Goal: Information Seeking & Learning: Learn about a topic

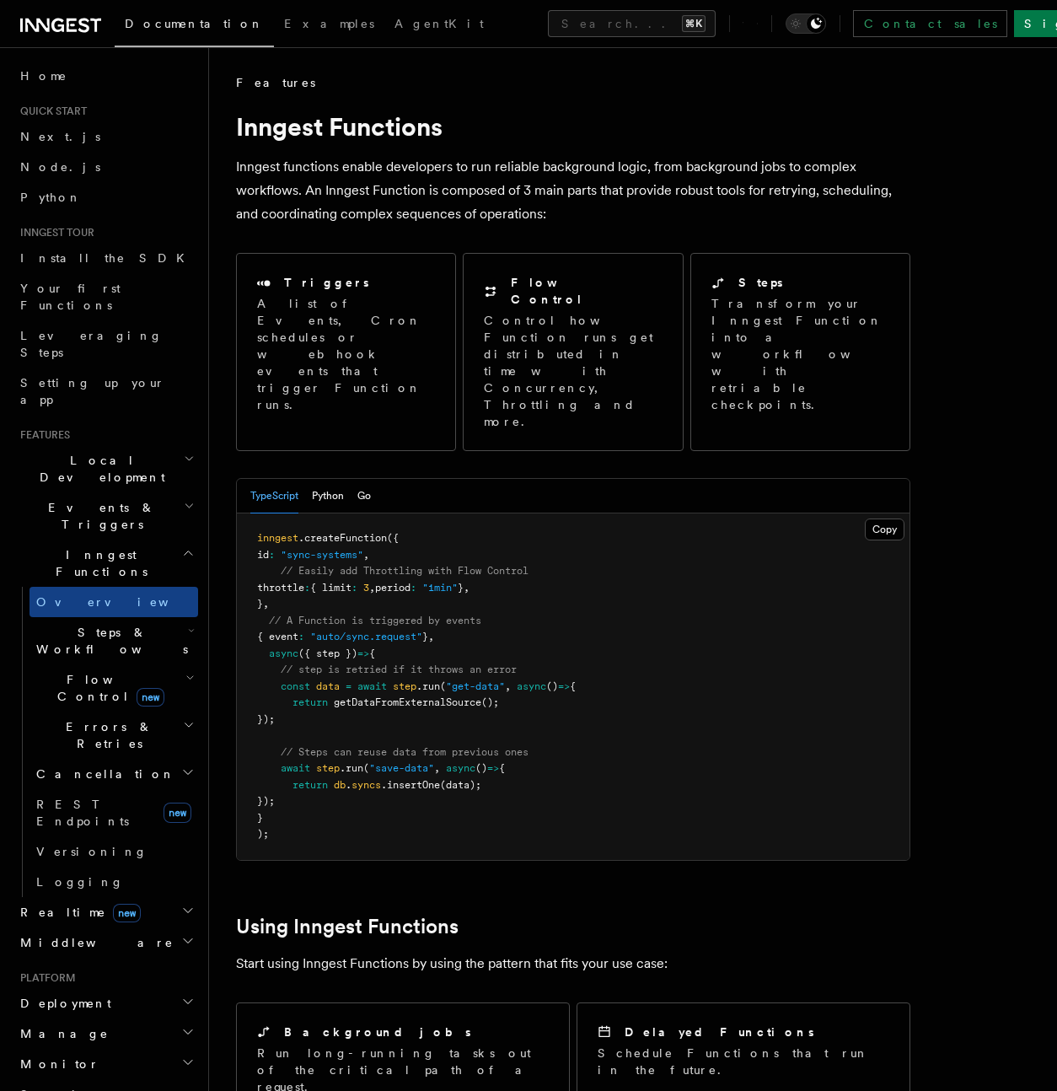
click at [99, 492] on h2 "Events & Triggers" at bounding box center [105, 515] width 185 height 47
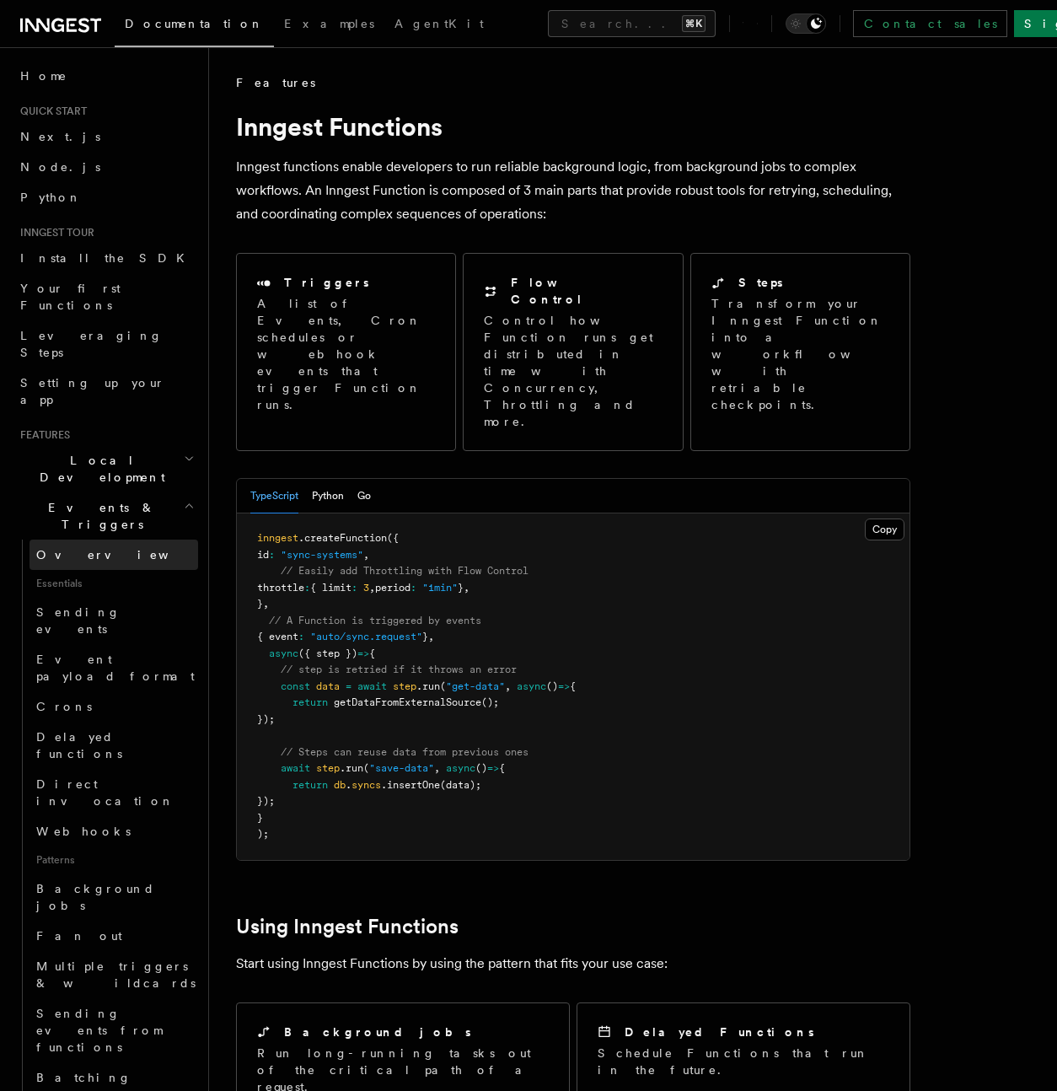
click at [96, 540] on link "Overview" at bounding box center [114, 555] width 169 height 30
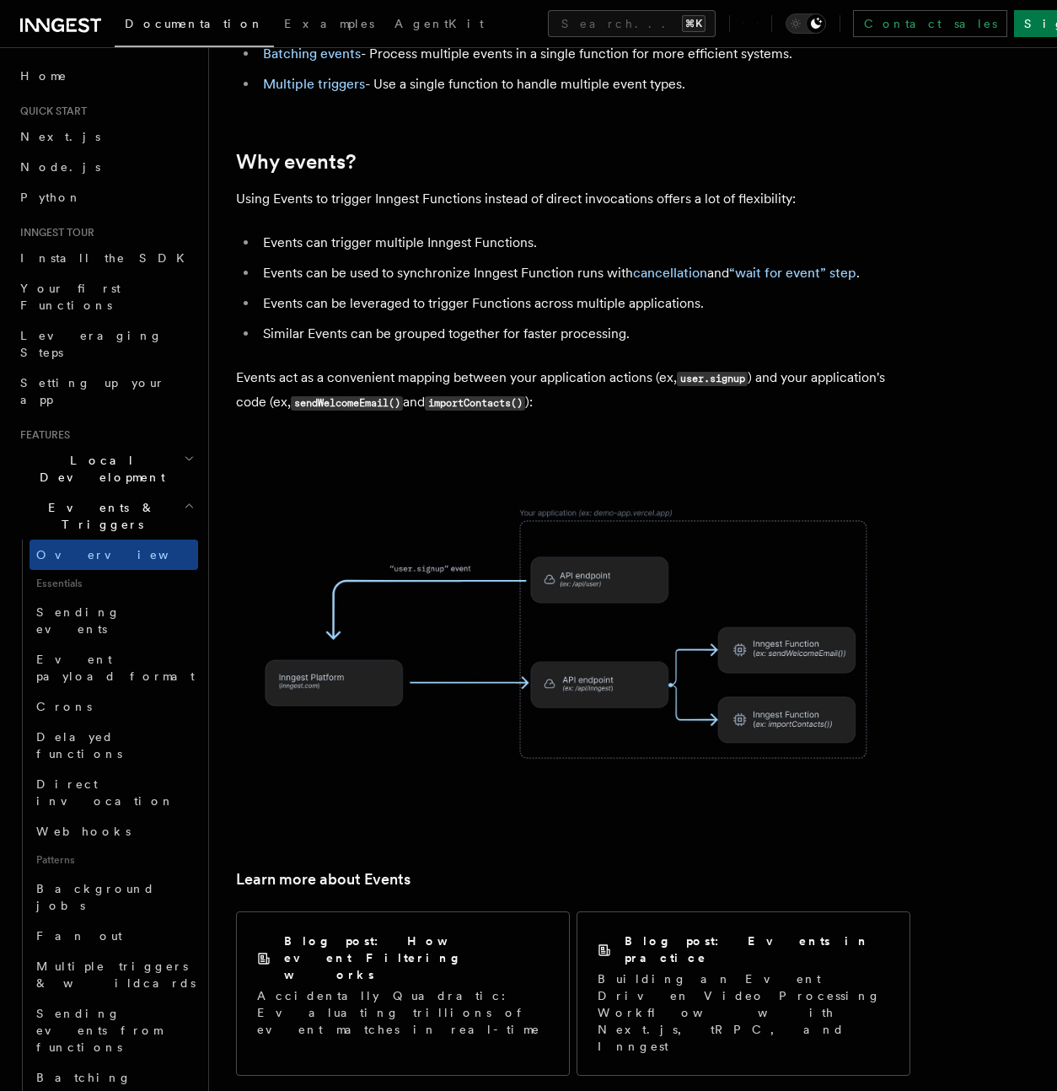
scroll to position [742, 0]
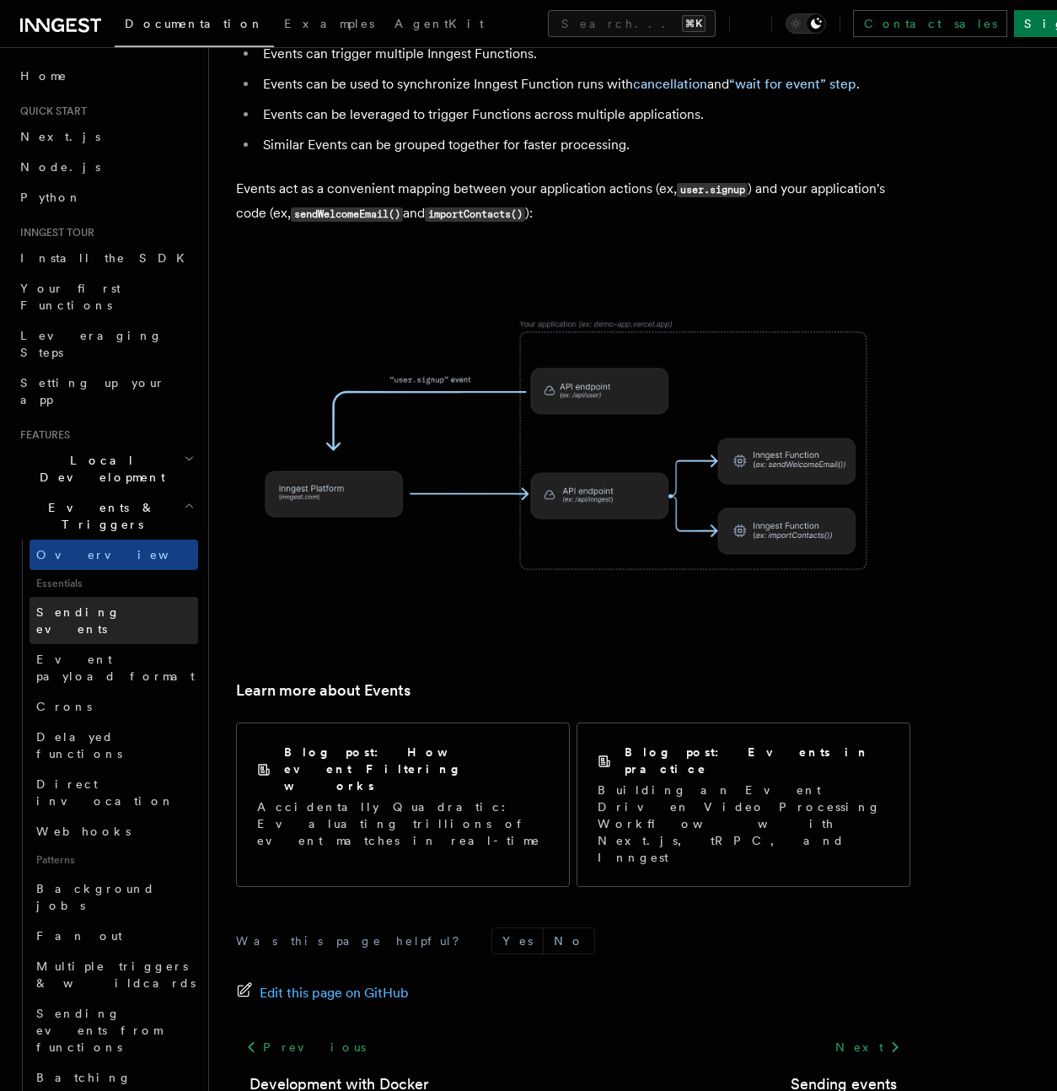
click at [89, 605] on span "Sending events" at bounding box center [78, 620] width 84 height 30
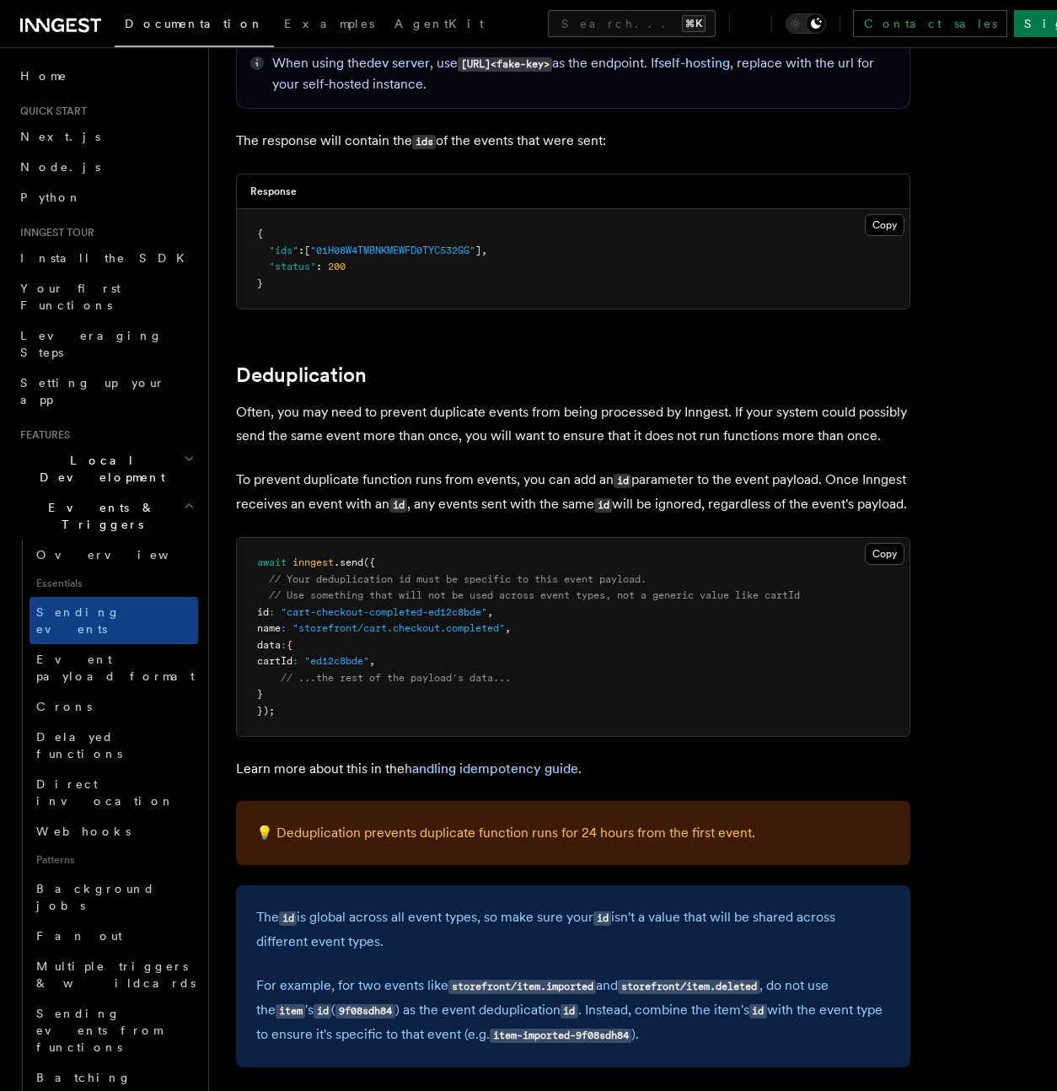
scroll to position [4006, 0]
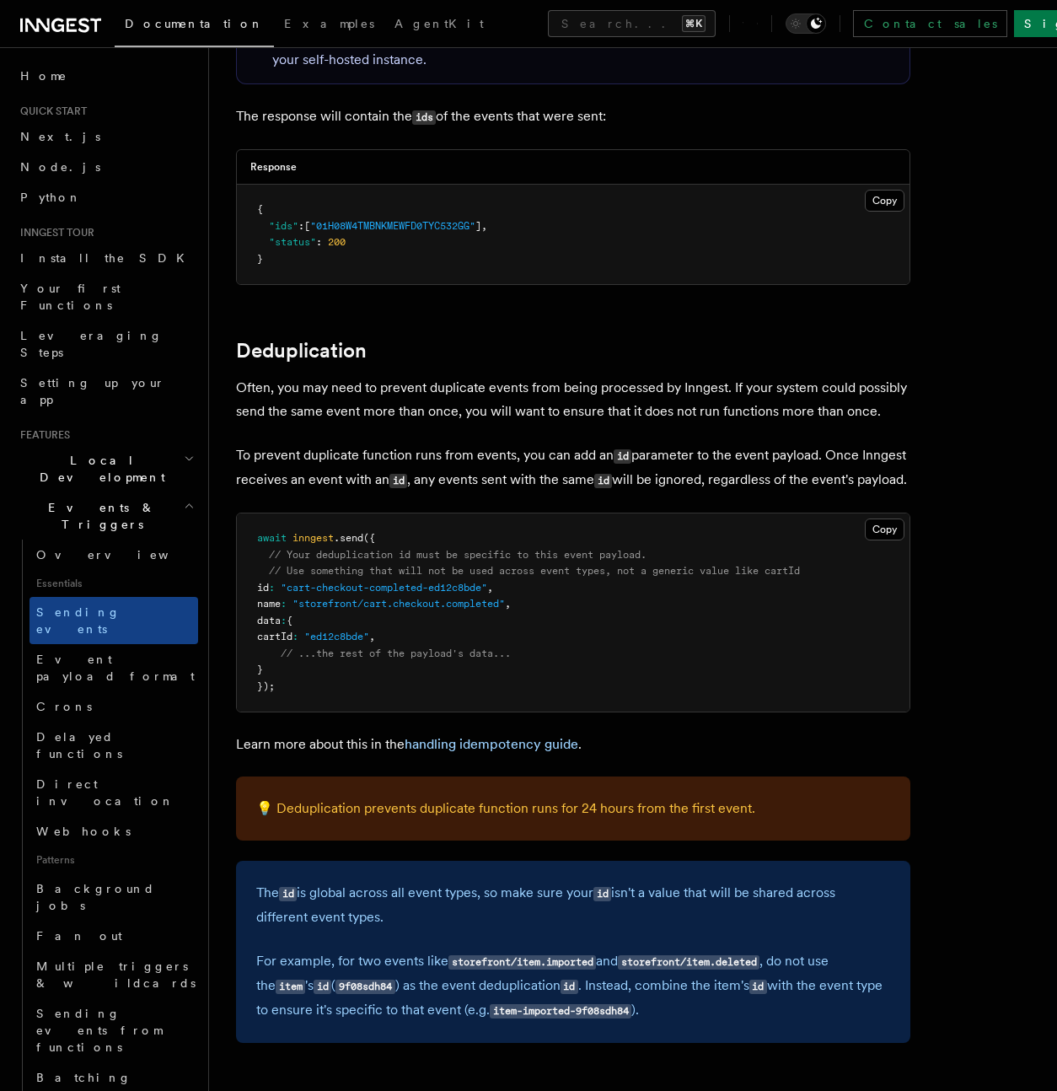
click at [658, 376] on p "Often, you may need to prevent duplicate events from being processed by Inngest…" at bounding box center [573, 399] width 675 height 47
click at [587, 340] on h2 "Deduplication" at bounding box center [573, 351] width 675 height 24
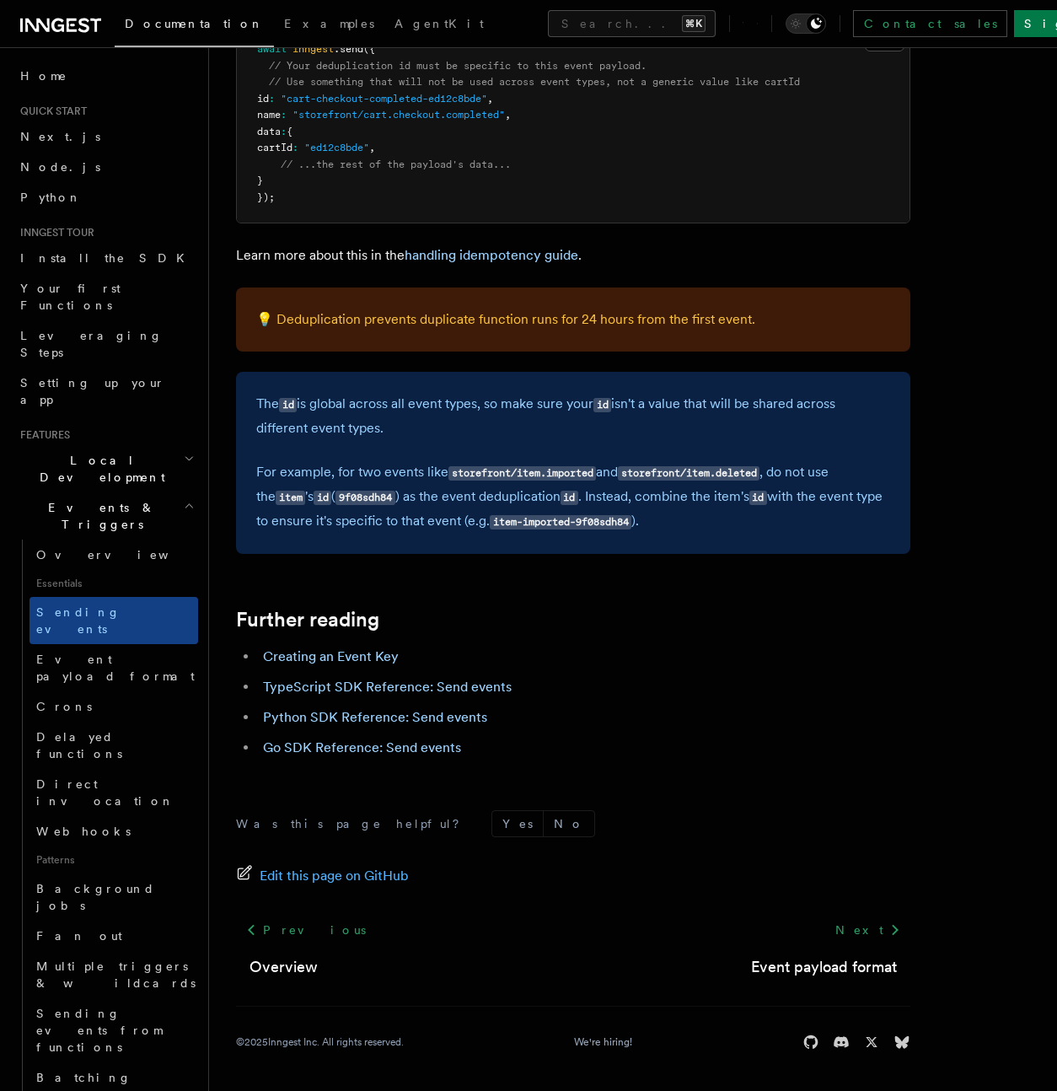
scroll to position [4506, 0]
click at [70, 653] on span "Event payload format" at bounding box center [115, 668] width 159 height 30
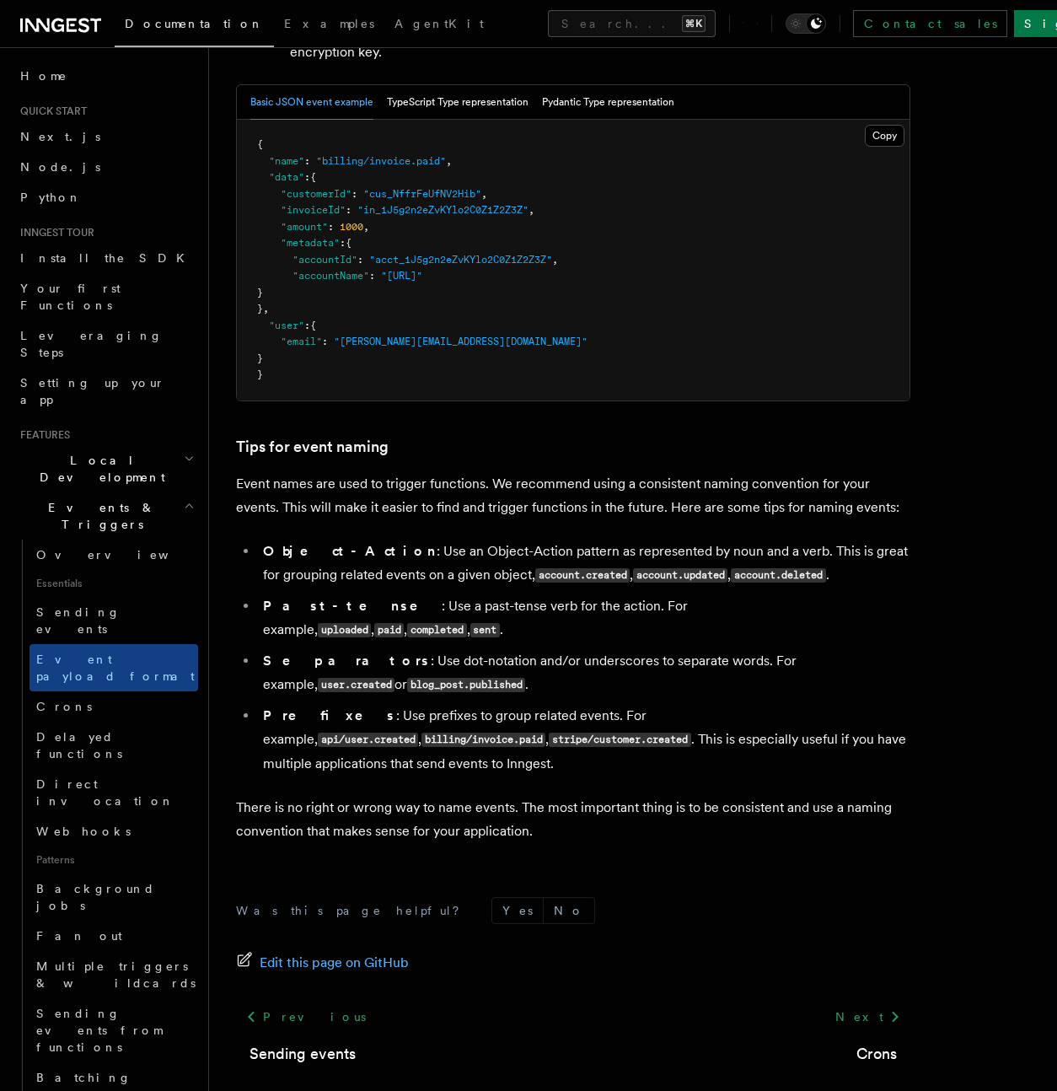
scroll to position [787, 0]
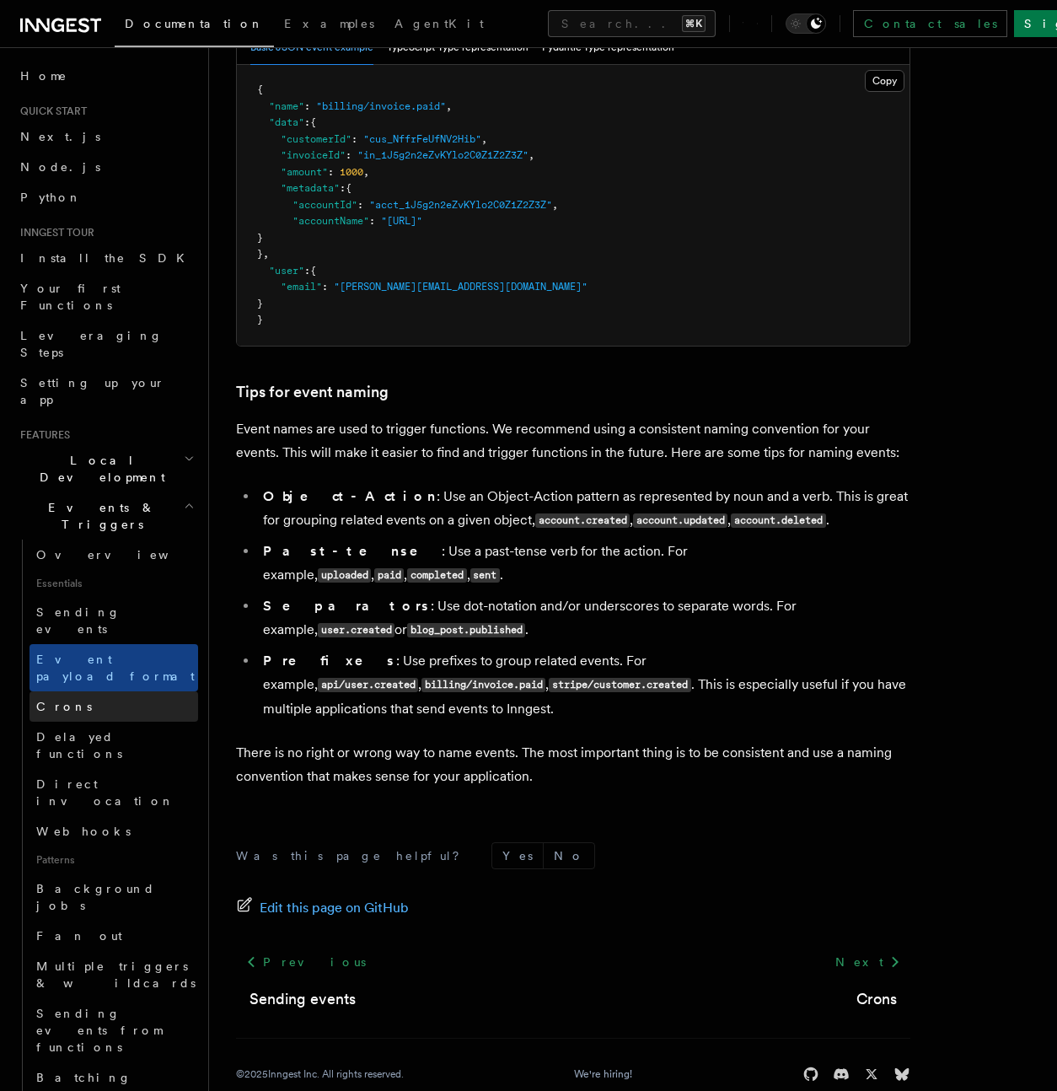
click at [94, 691] on link "Crons" at bounding box center [114, 706] width 169 height 30
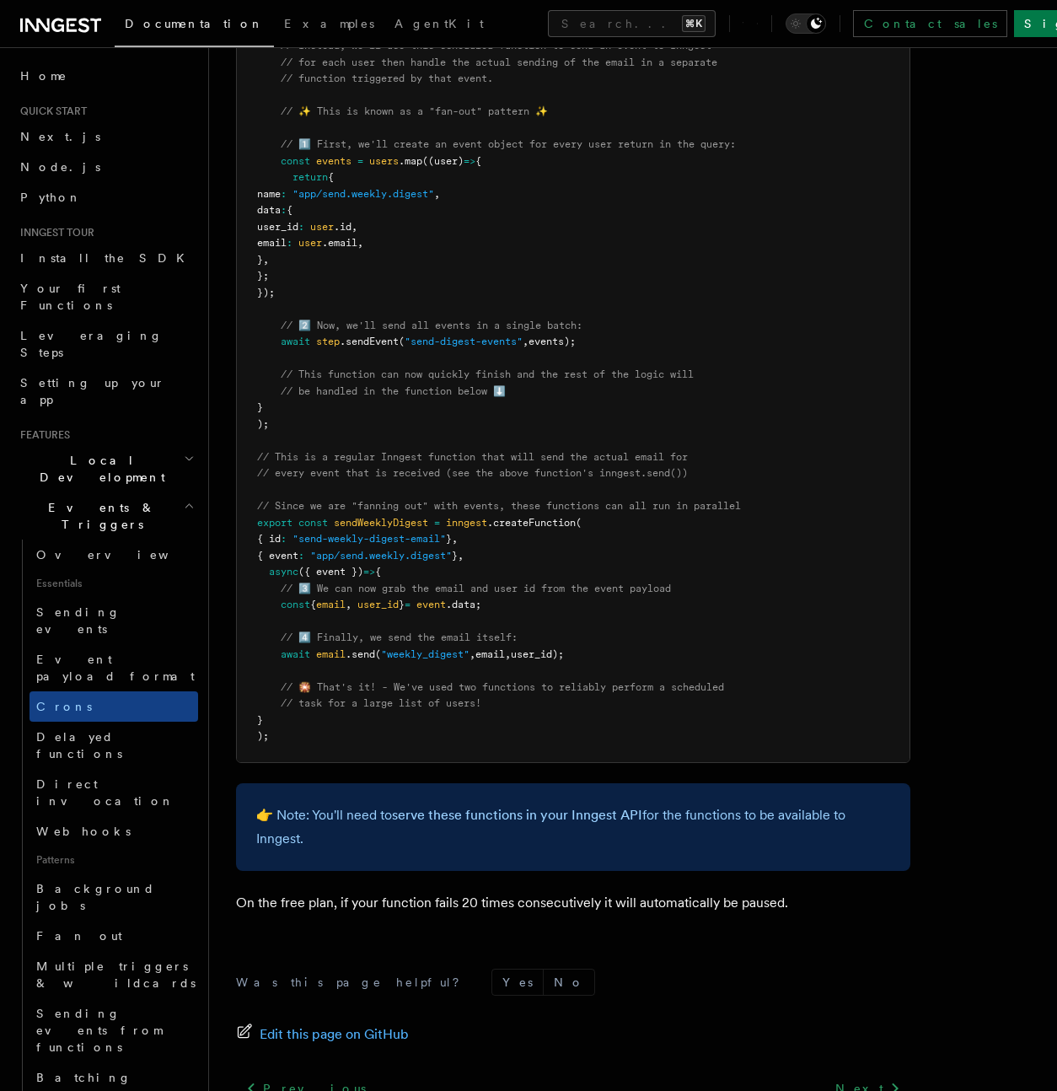
scroll to position [759, 0]
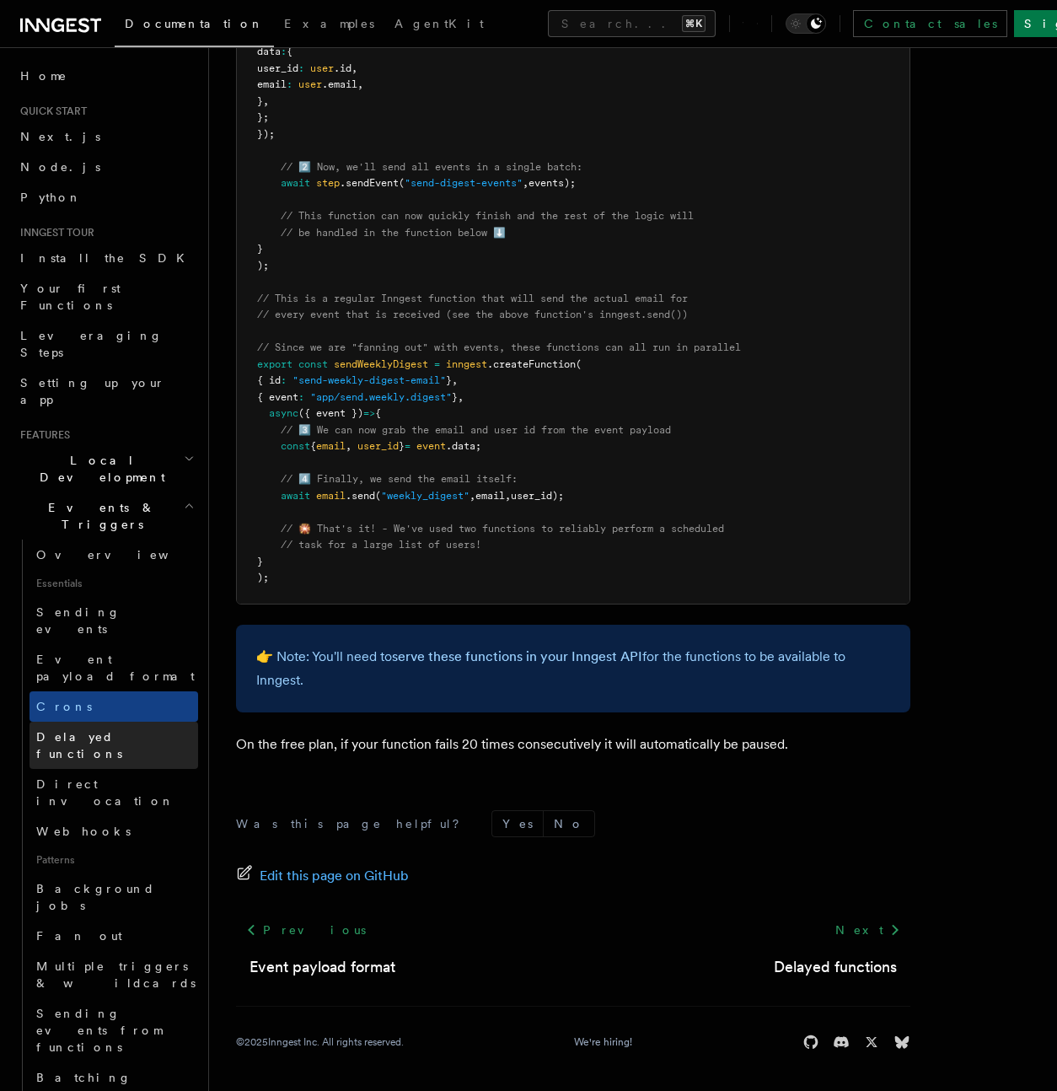
click at [133, 722] on link "Delayed functions" at bounding box center [114, 745] width 169 height 47
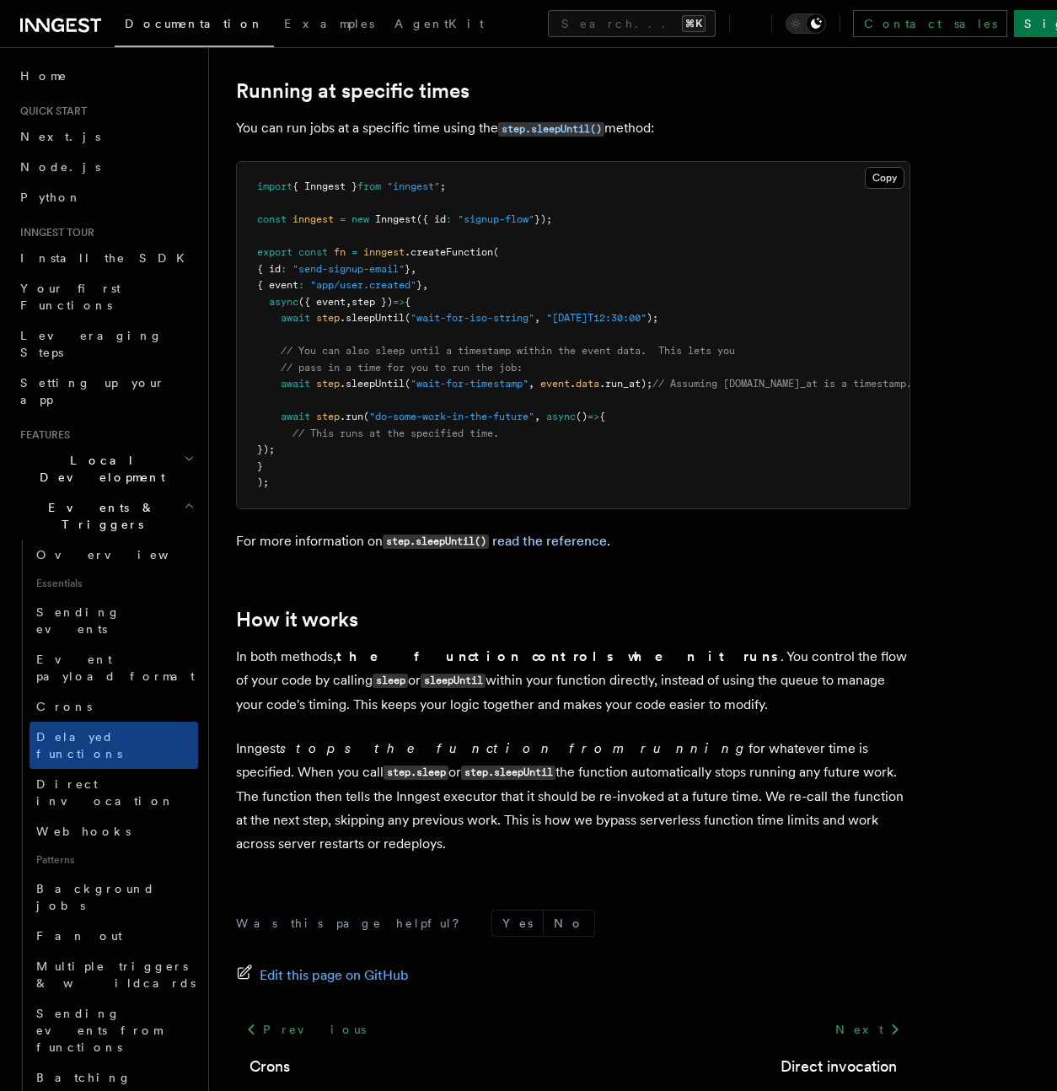
scroll to position [1067, 0]
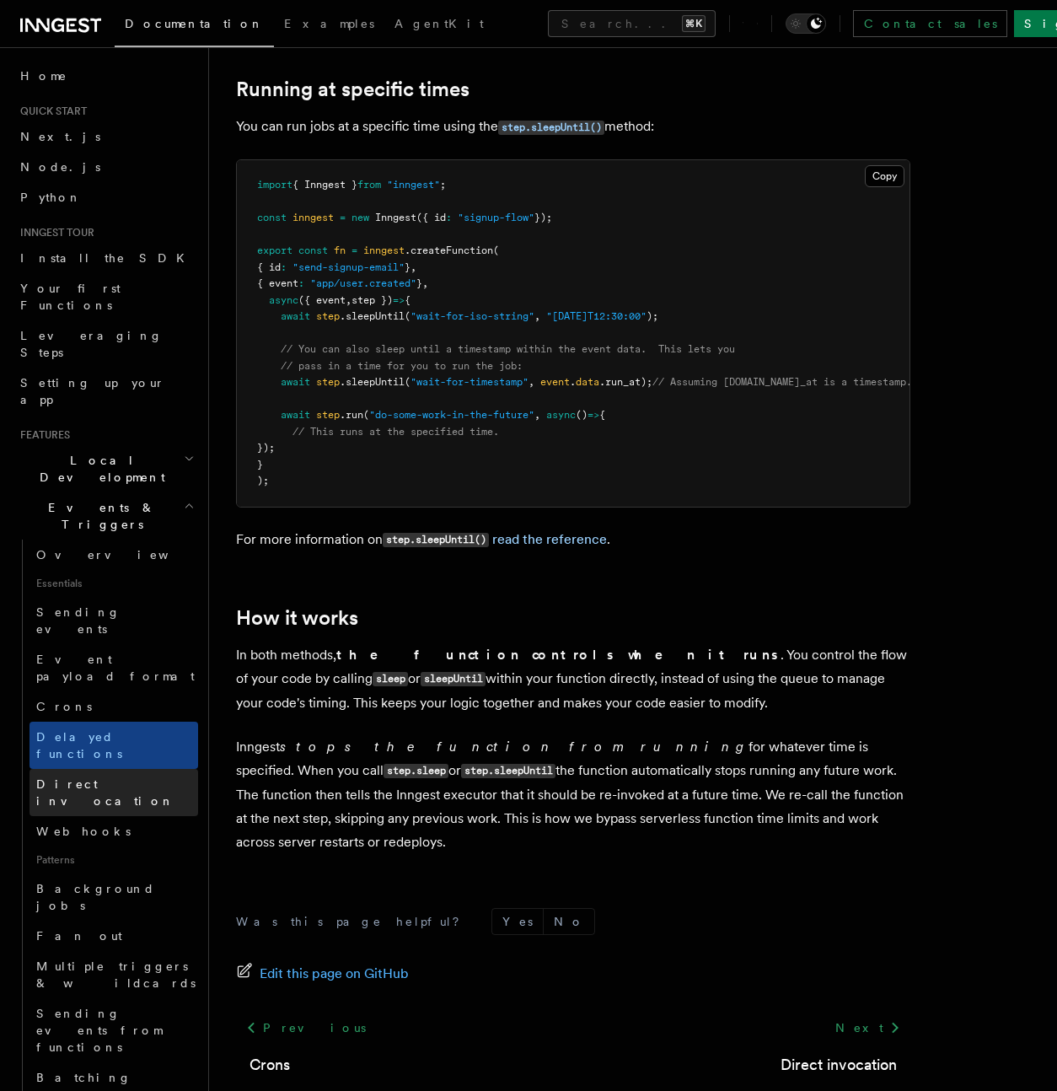
click at [131, 769] on link "Direct invocation" at bounding box center [114, 792] width 169 height 47
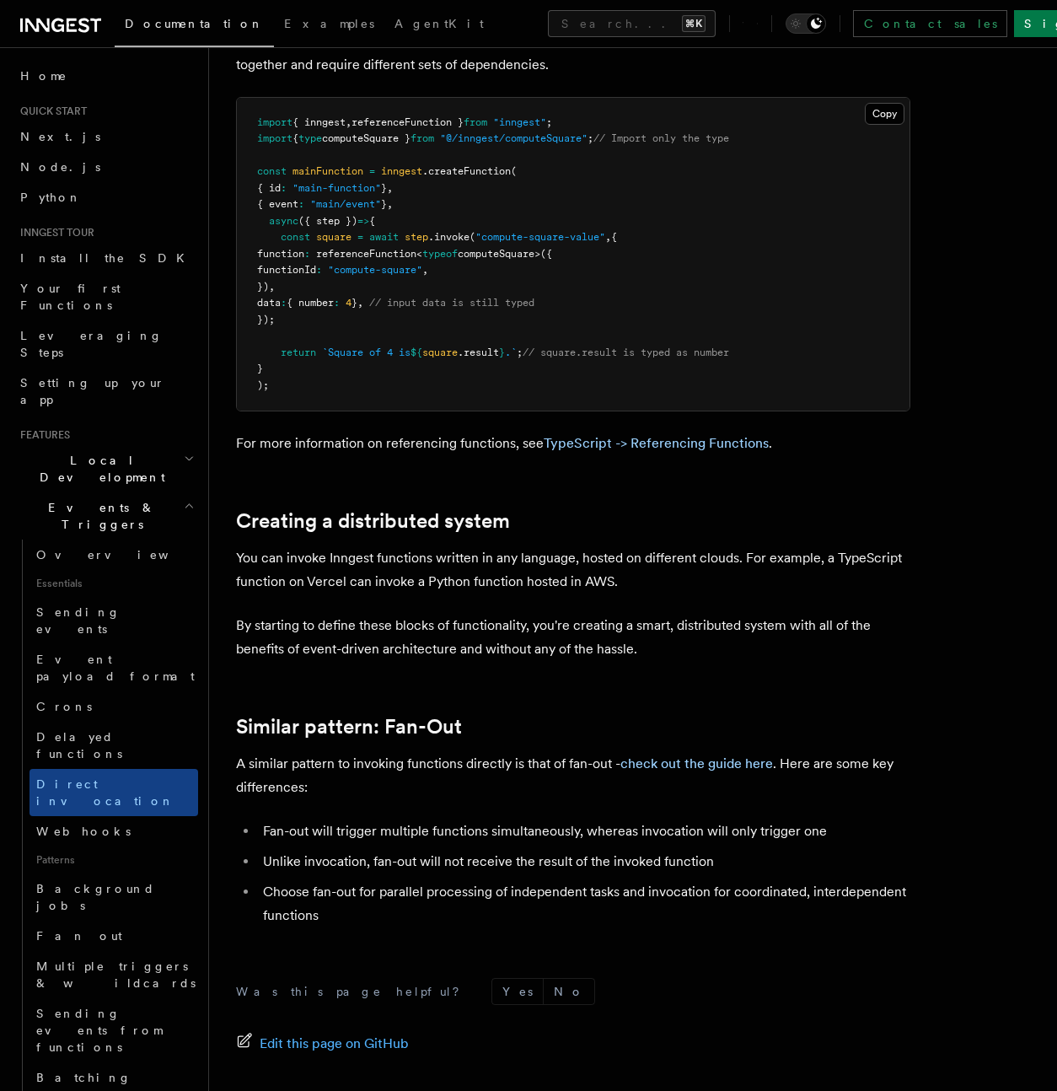
scroll to position [1867, 0]
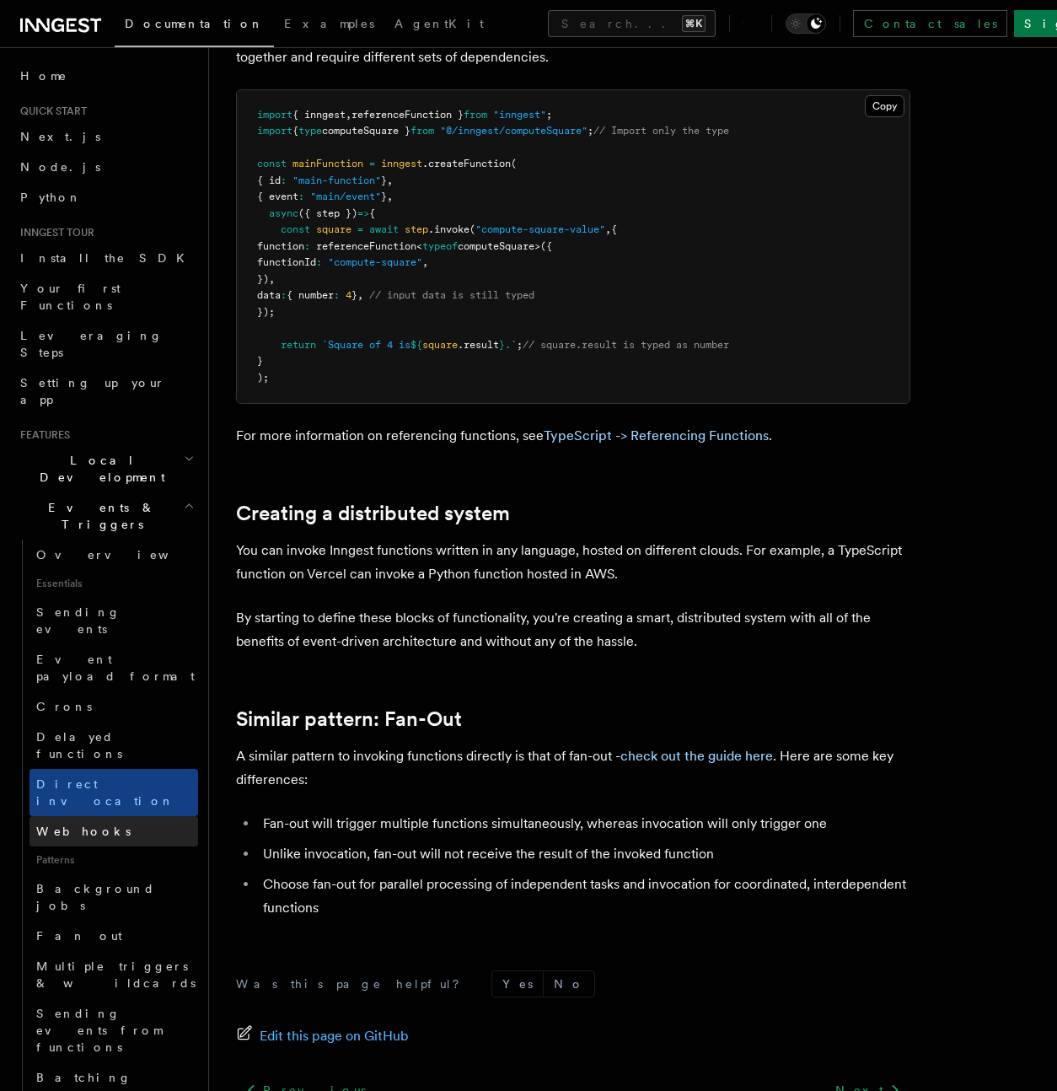
click at [81, 825] on span "Webhooks" at bounding box center [83, 831] width 94 height 13
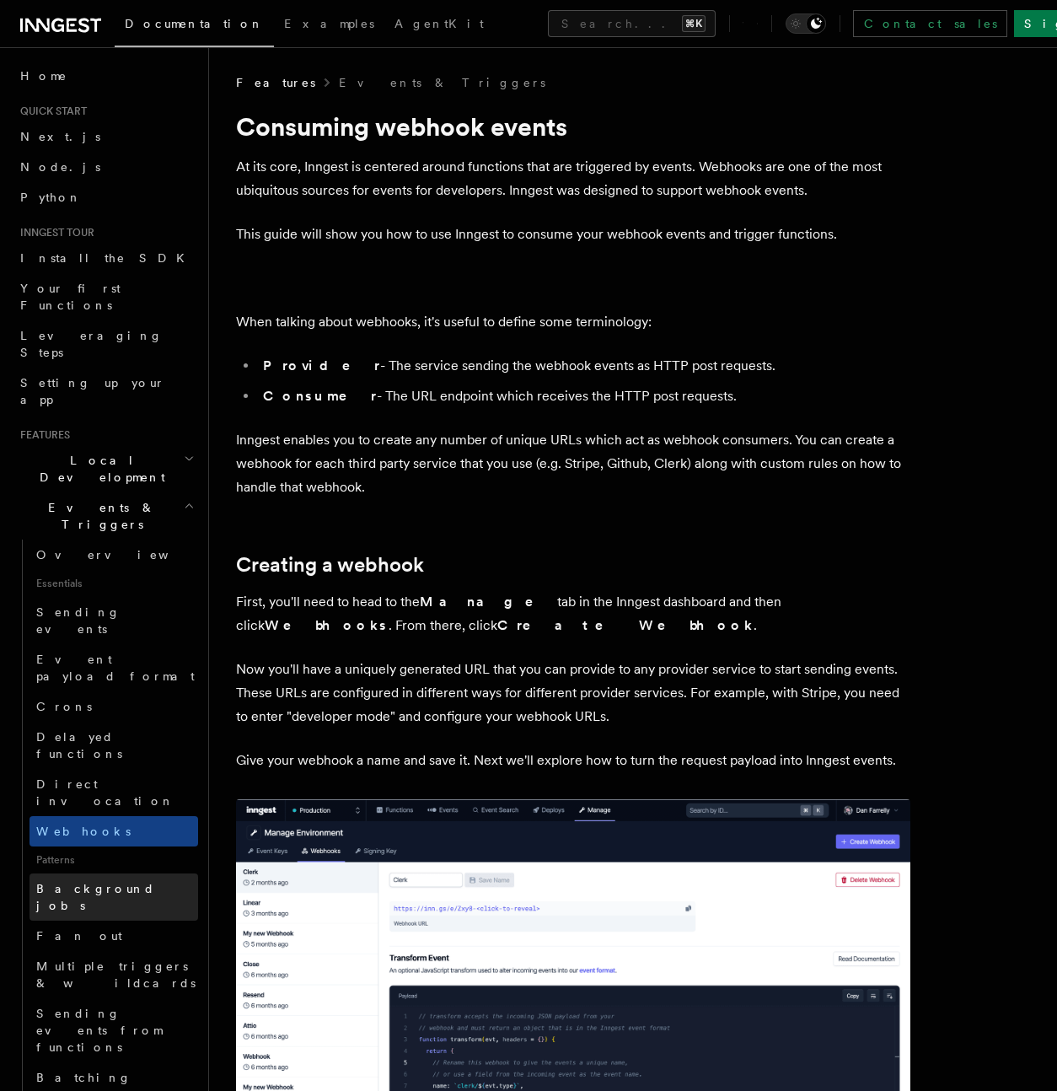
click at [68, 882] on span "Background jobs" at bounding box center [95, 897] width 119 height 30
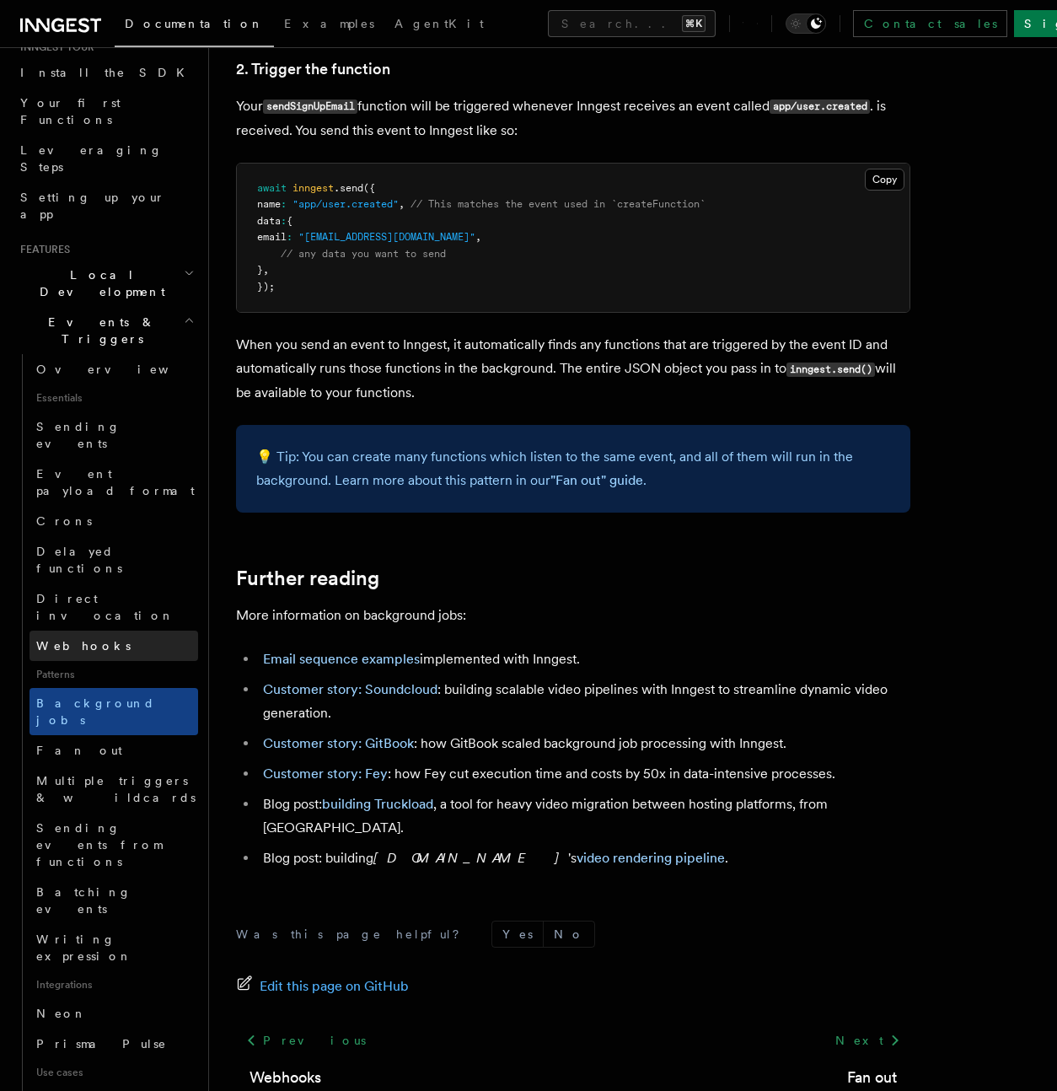
scroll to position [188, 0]
click at [110, 733] on link "Fan out" at bounding box center [114, 748] width 169 height 30
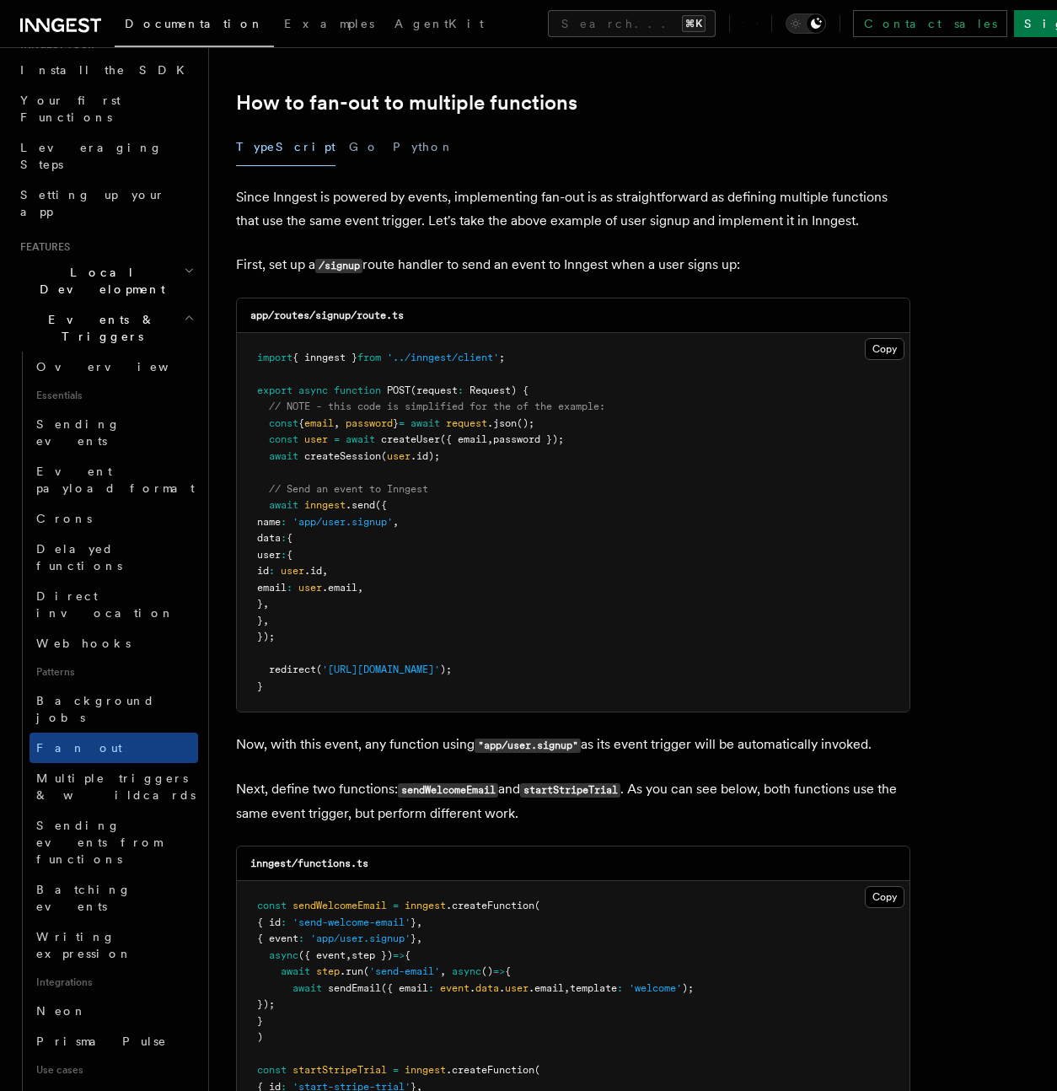
scroll to position [858, 0]
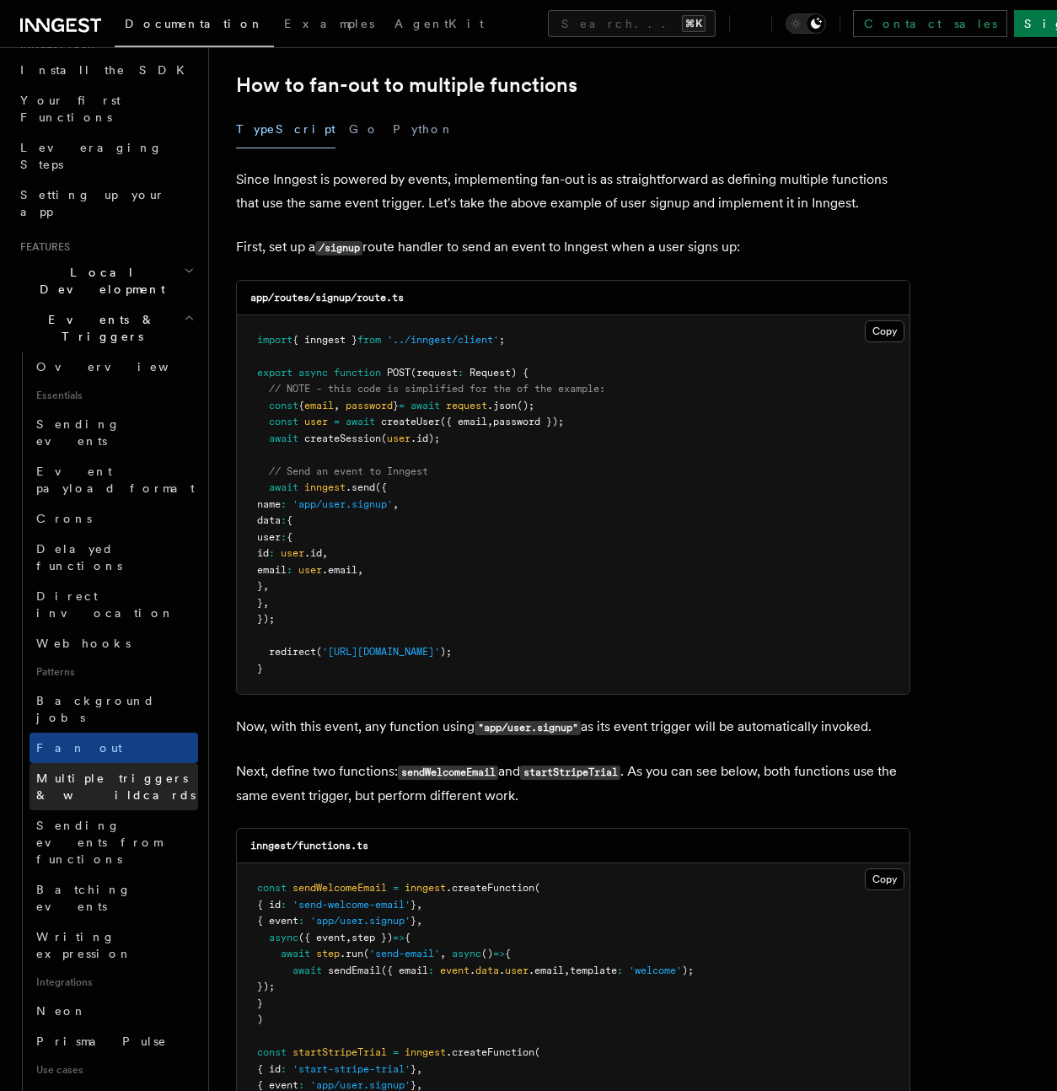
click at [102, 772] on span "Multiple triggers & wildcards" at bounding box center [115, 787] width 159 height 30
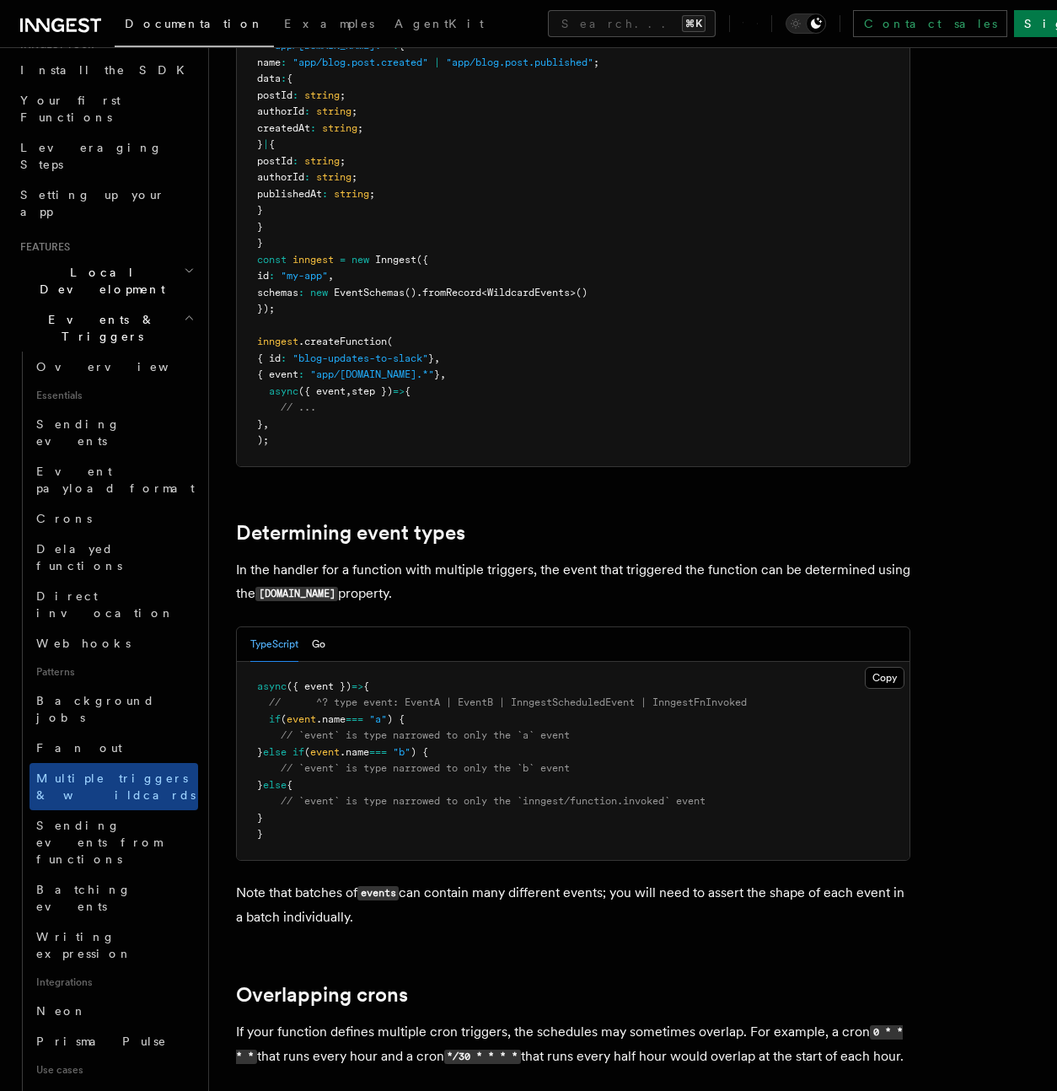
scroll to position [1438, 0]
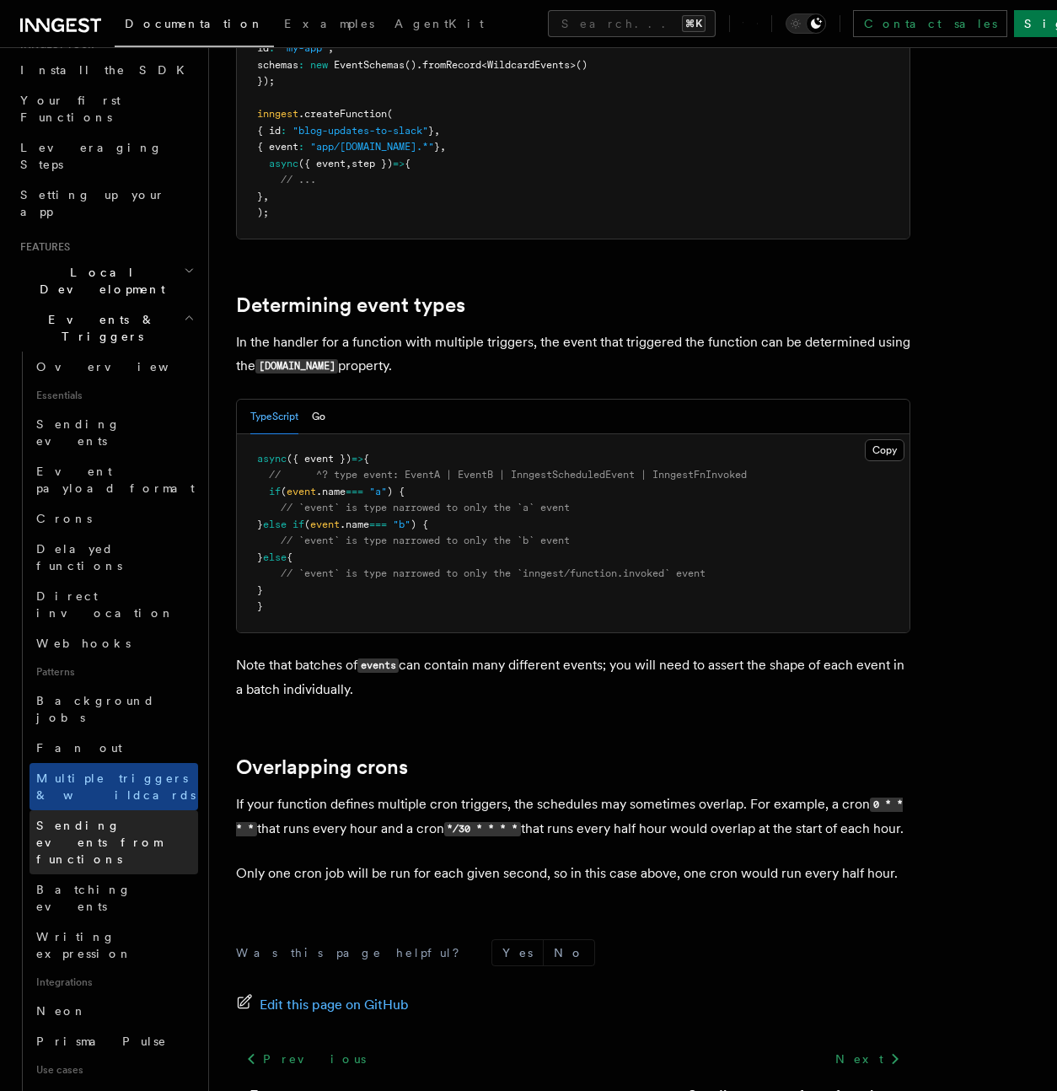
click at [162, 819] on span "Sending events from functions" at bounding box center [99, 842] width 126 height 47
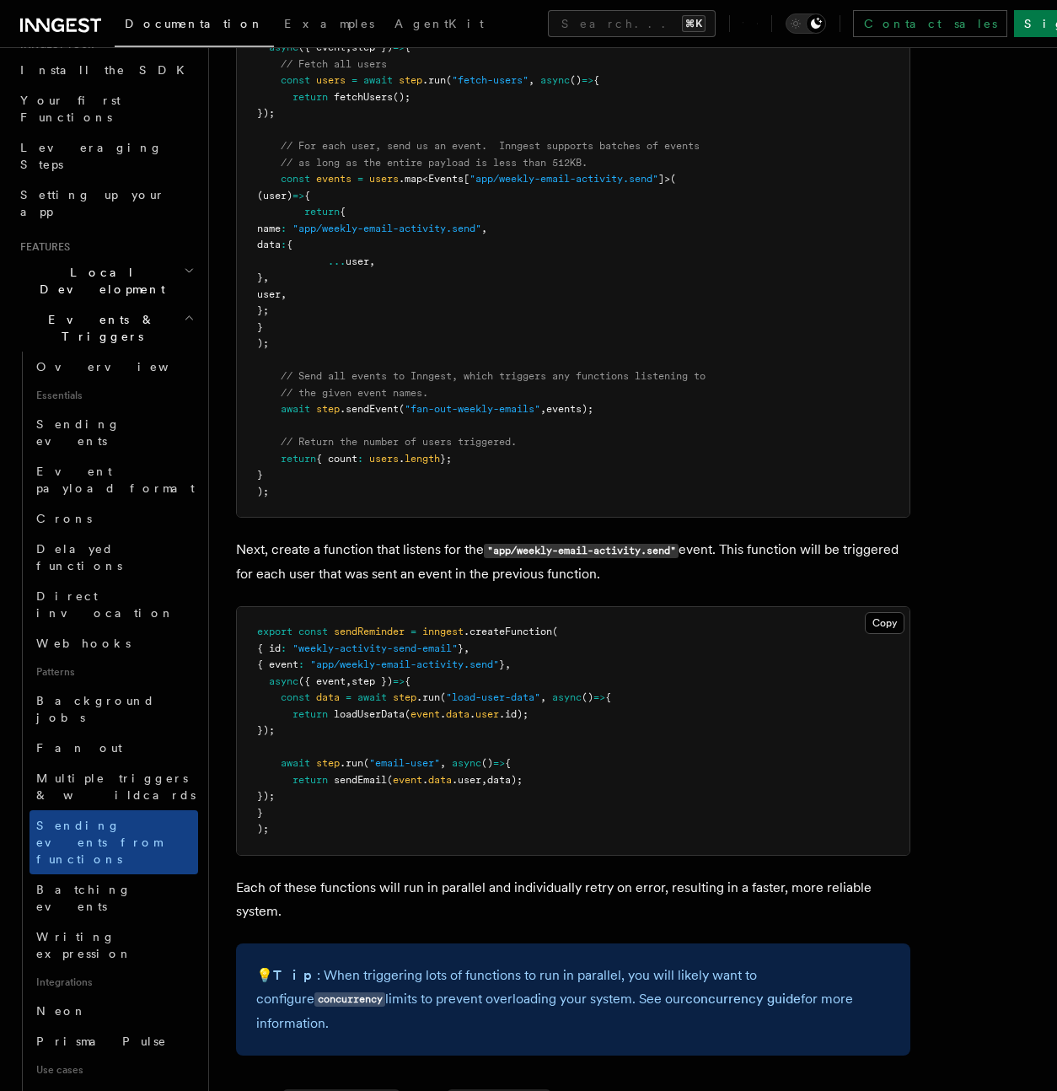
scroll to position [889, 0]
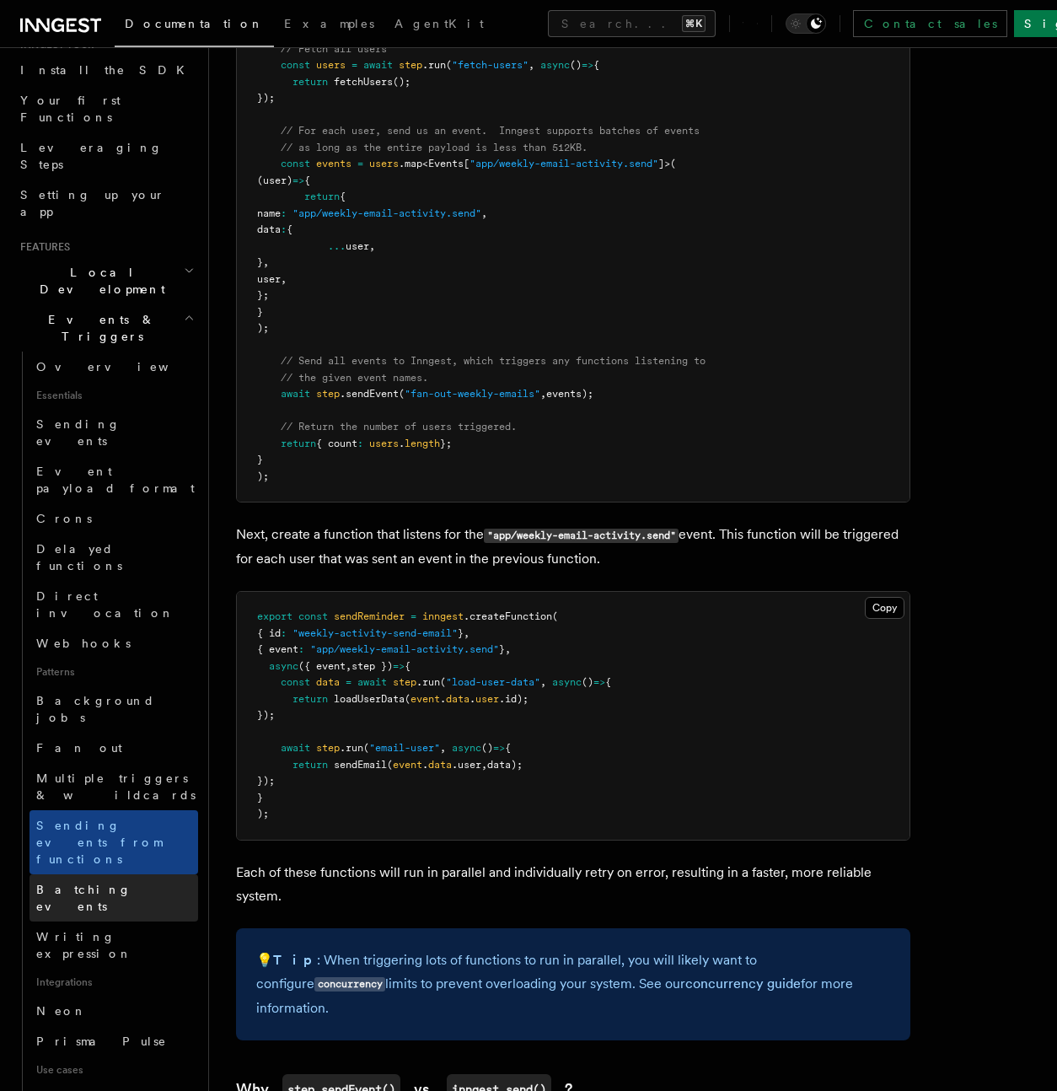
click at [111, 883] on span "Batching events" at bounding box center [83, 898] width 95 height 30
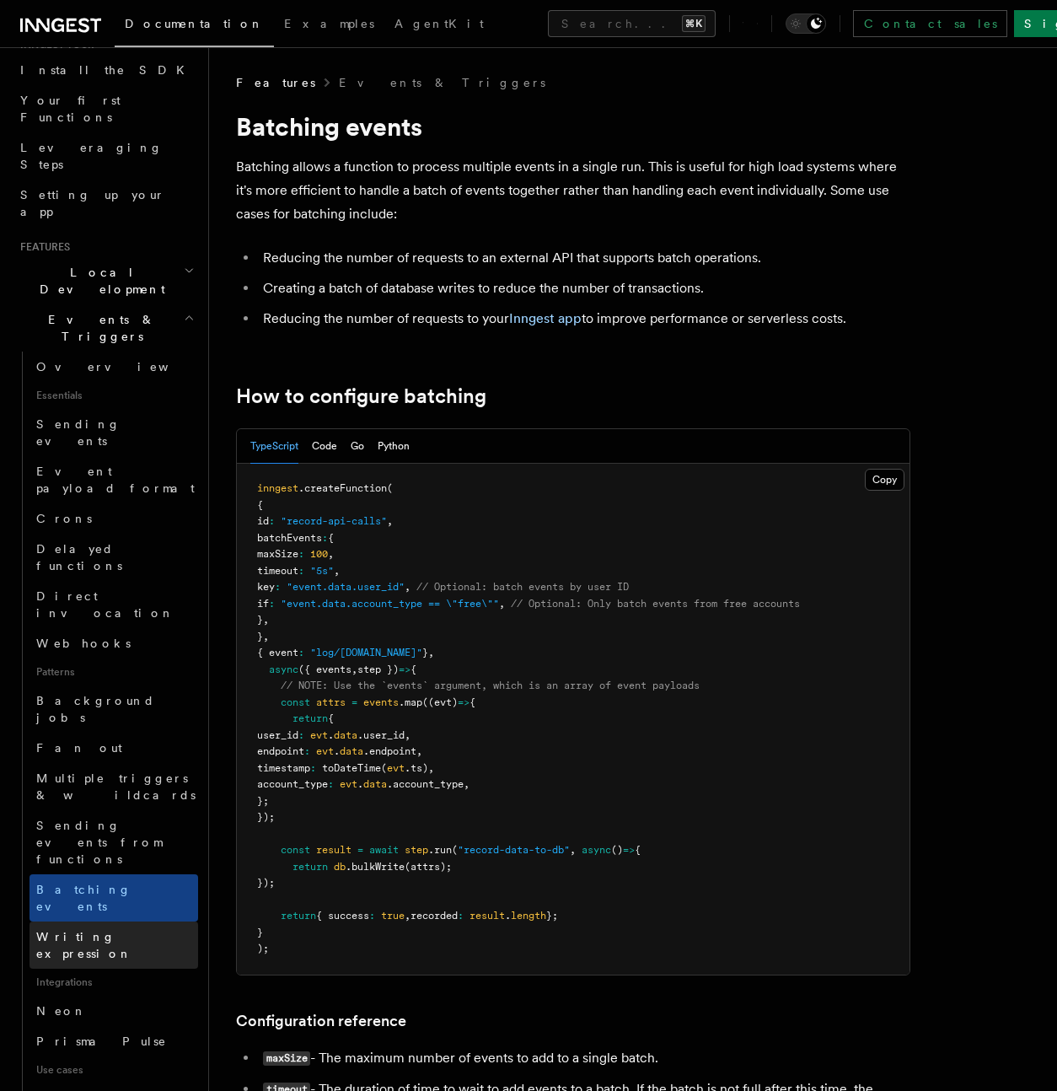
click at [106, 930] on span "Writing expression" at bounding box center [84, 945] width 96 height 30
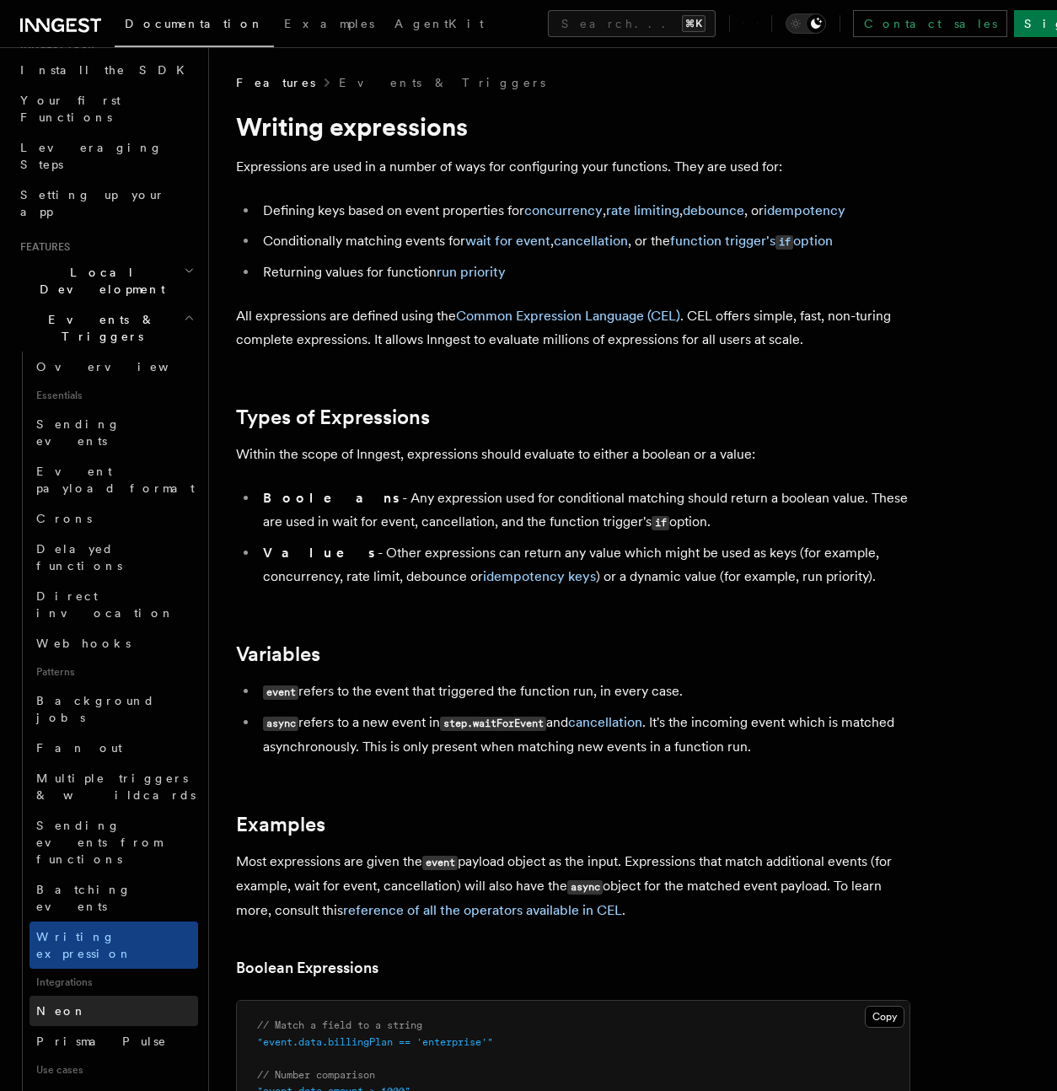
click at [79, 996] on link "Neon" at bounding box center [114, 1011] width 169 height 30
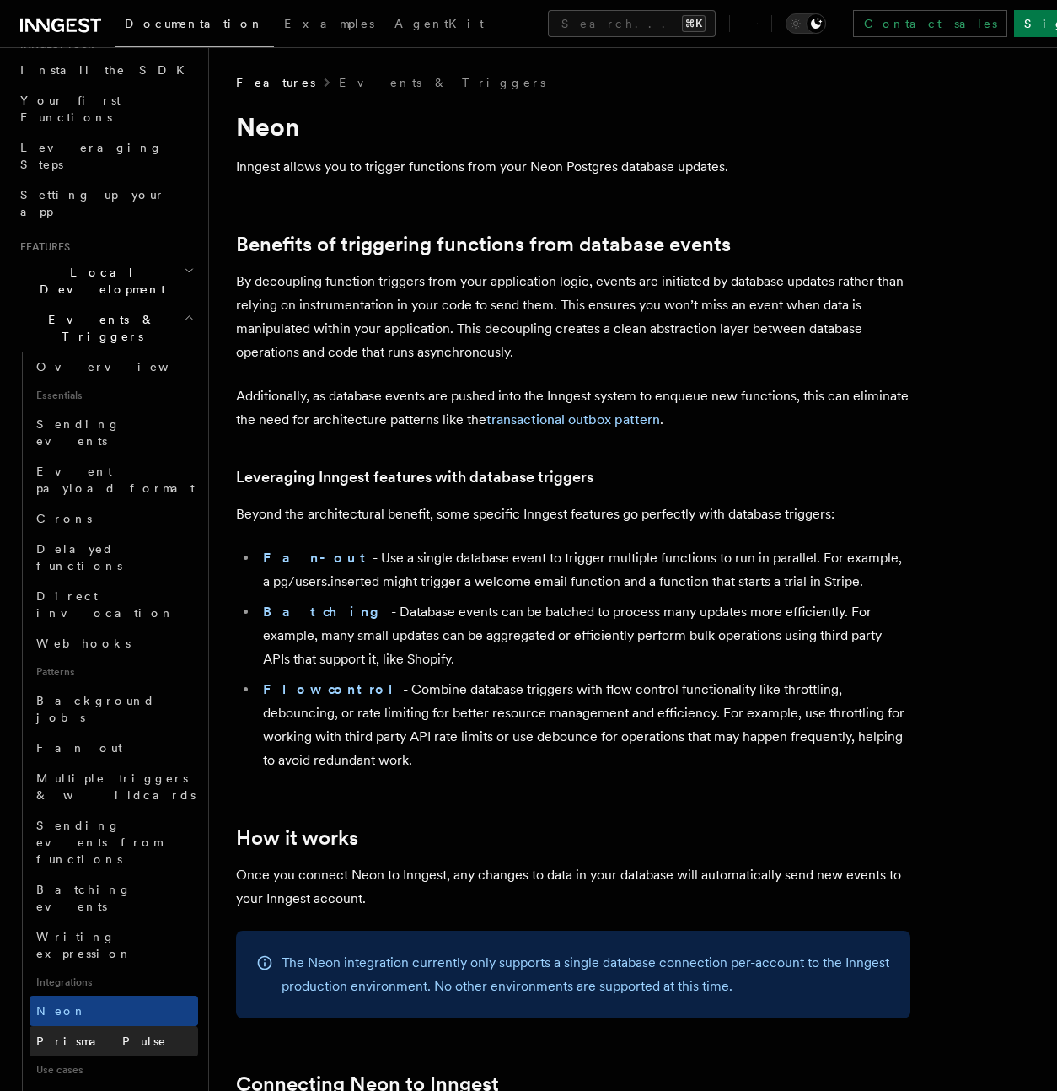
click at [83, 1035] on span "Prisma Pulse" at bounding box center [101, 1041] width 131 height 13
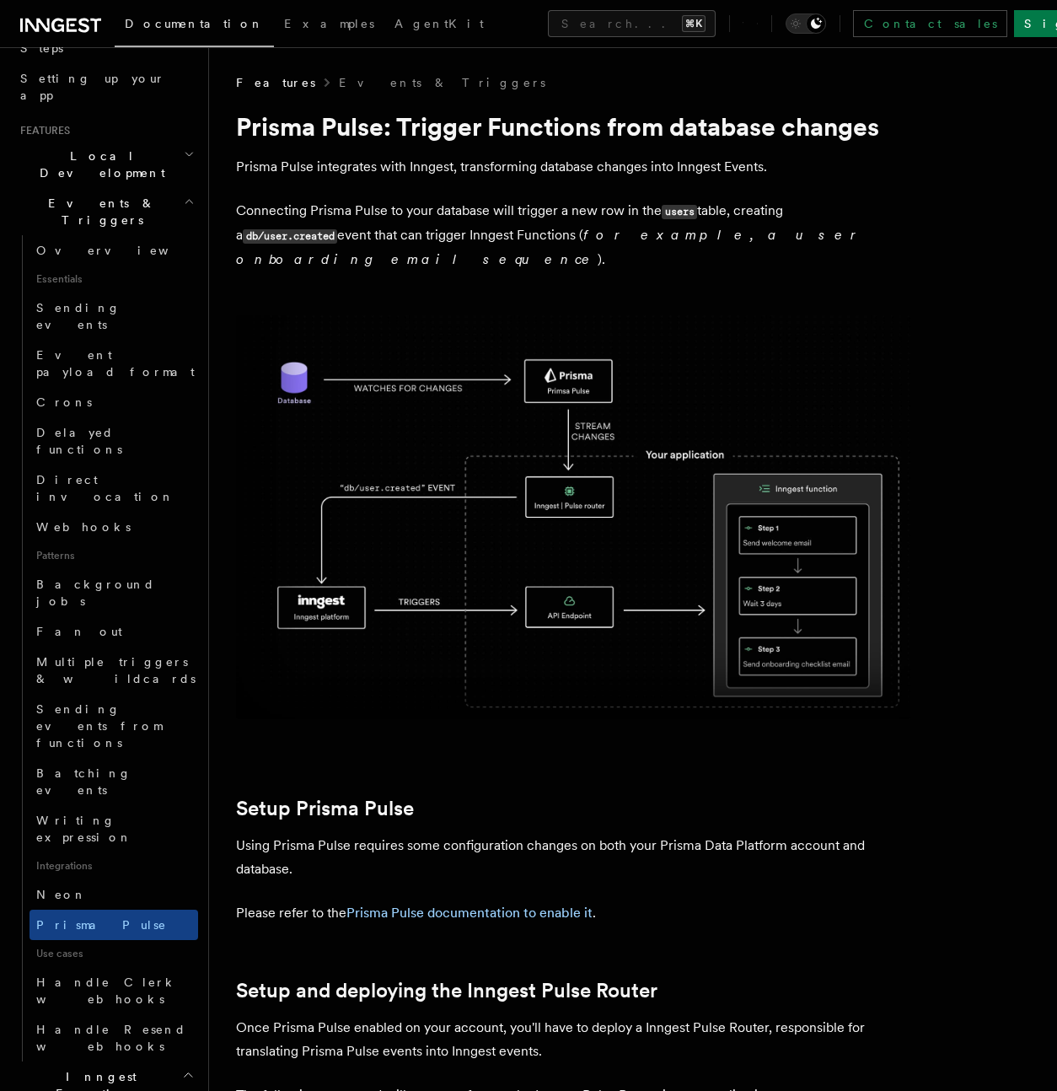
scroll to position [352, 0]
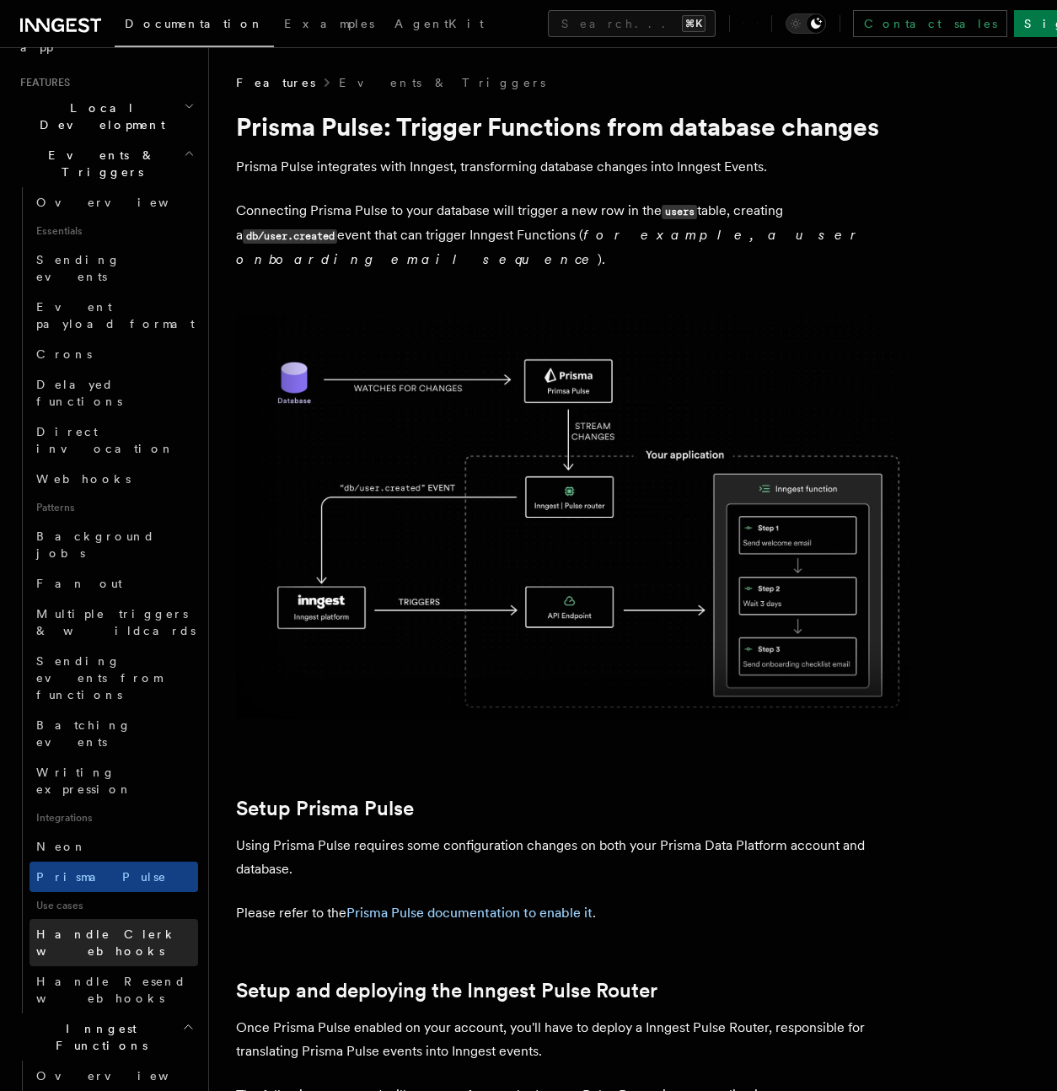
click at [122, 928] on span "Handle Clerk webhooks" at bounding box center [106, 943] width 141 height 30
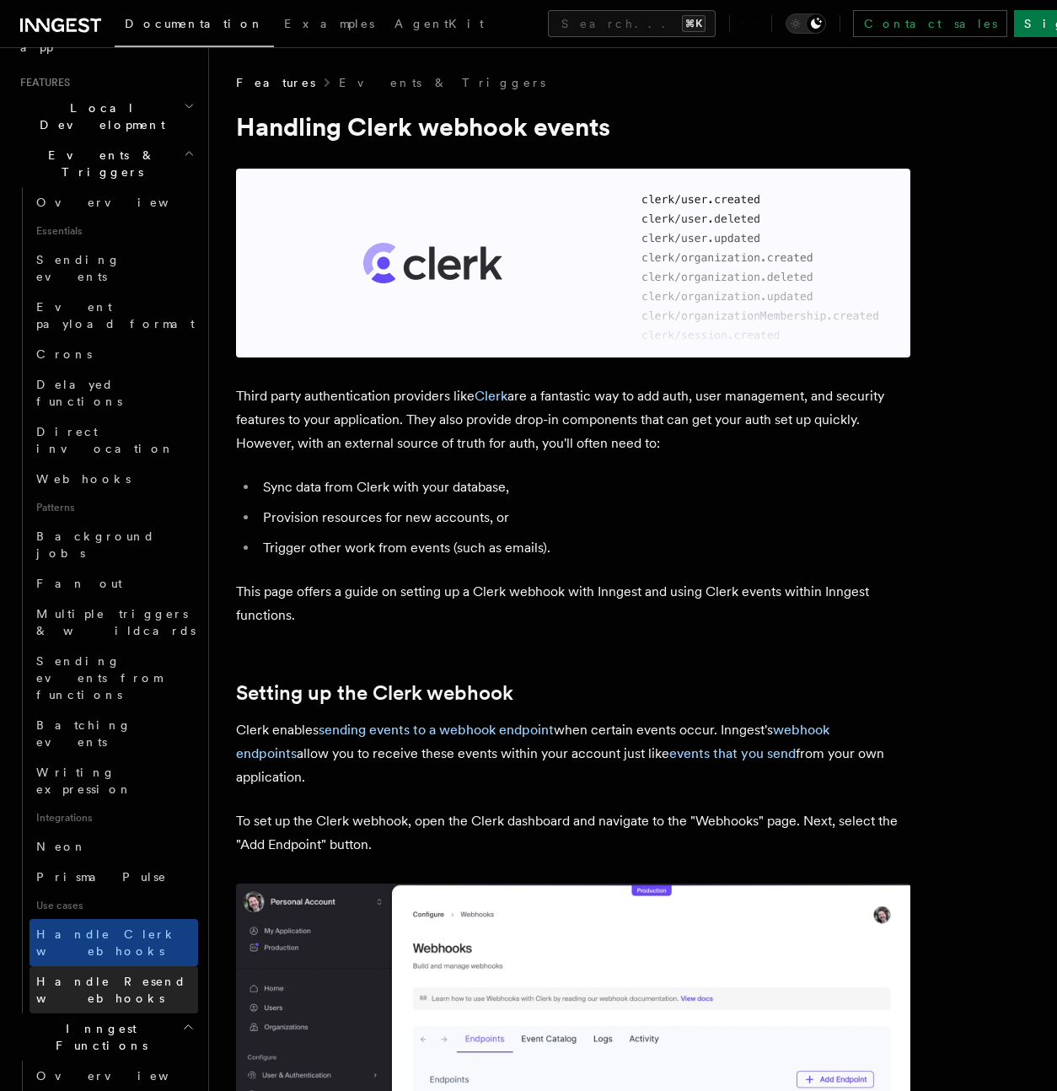
click at [113, 975] on span "Handle Resend webhooks" at bounding box center [111, 990] width 150 height 30
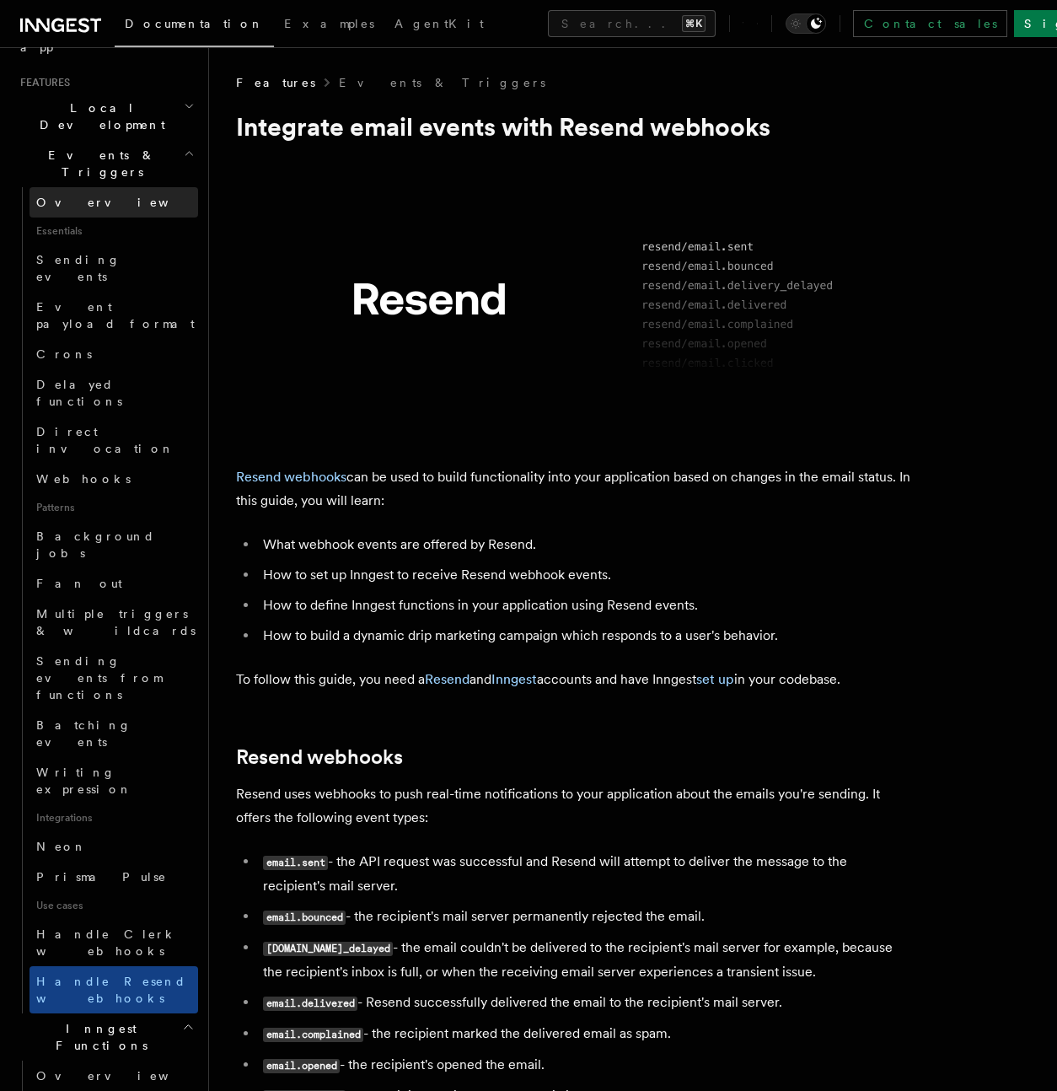
click at [73, 196] on span "Overview" at bounding box center [123, 202] width 174 height 13
